Goal: Information Seeking & Learning: Learn about a topic

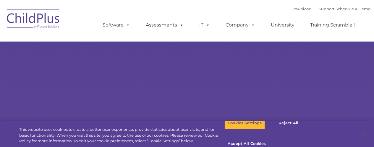
select select "MEDIUM"
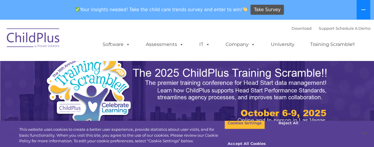
click at [364, 10] on icon at bounding box center [363, 9] width 4 height 1
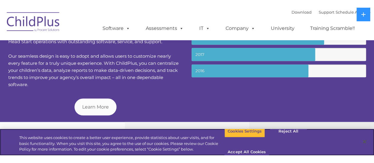
scroll to position [265, 0]
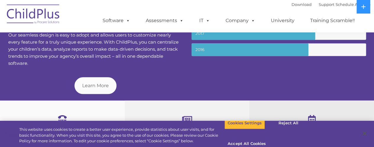
click at [373, 46] on div "About ChildPlus The ORIGINAL Head Start software. With more than 35 years of ex…" at bounding box center [187, 28] width 374 height 144
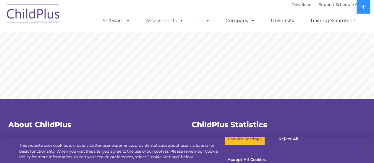
scroll to position [0, 0]
